Goal: Task Accomplishment & Management: Use online tool/utility

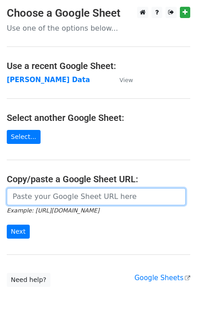
click at [43, 196] on input "url" at bounding box center [96, 196] width 179 height 17
paste input "[URL][DOMAIN_NAME]"
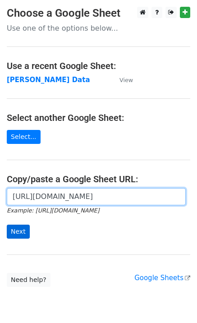
scroll to position [0, 269]
type input "https://docs.google.com/spreadsheets/d/1Ken92x-fsdBwPq8425uLzeon7QAVa5789UdLiBg…"
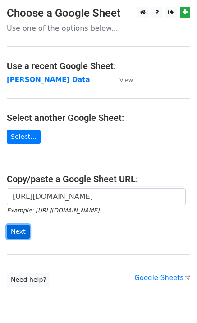
scroll to position [0, 0]
click at [18, 230] on input "Next" at bounding box center [18, 231] width 23 height 14
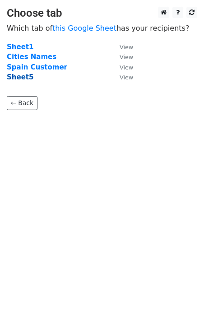
click at [15, 77] on strong "Sheet5" at bounding box center [20, 77] width 27 height 8
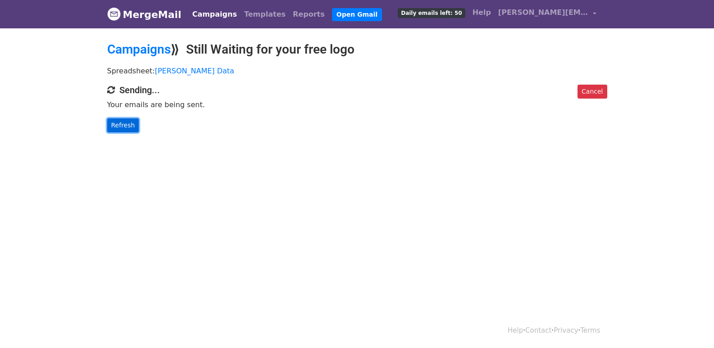
click at [124, 121] on link "Refresh" at bounding box center [123, 125] width 32 height 14
click at [125, 128] on link "Refresh" at bounding box center [123, 125] width 32 height 14
click at [136, 129] on p "Refresh" at bounding box center [357, 125] width 500 height 14
click at [130, 127] on link "Refresh" at bounding box center [123, 125] width 32 height 14
click at [124, 126] on link "Refresh" at bounding box center [123, 125] width 32 height 14
